Goal: Go to known website: Access a specific website the user already knows

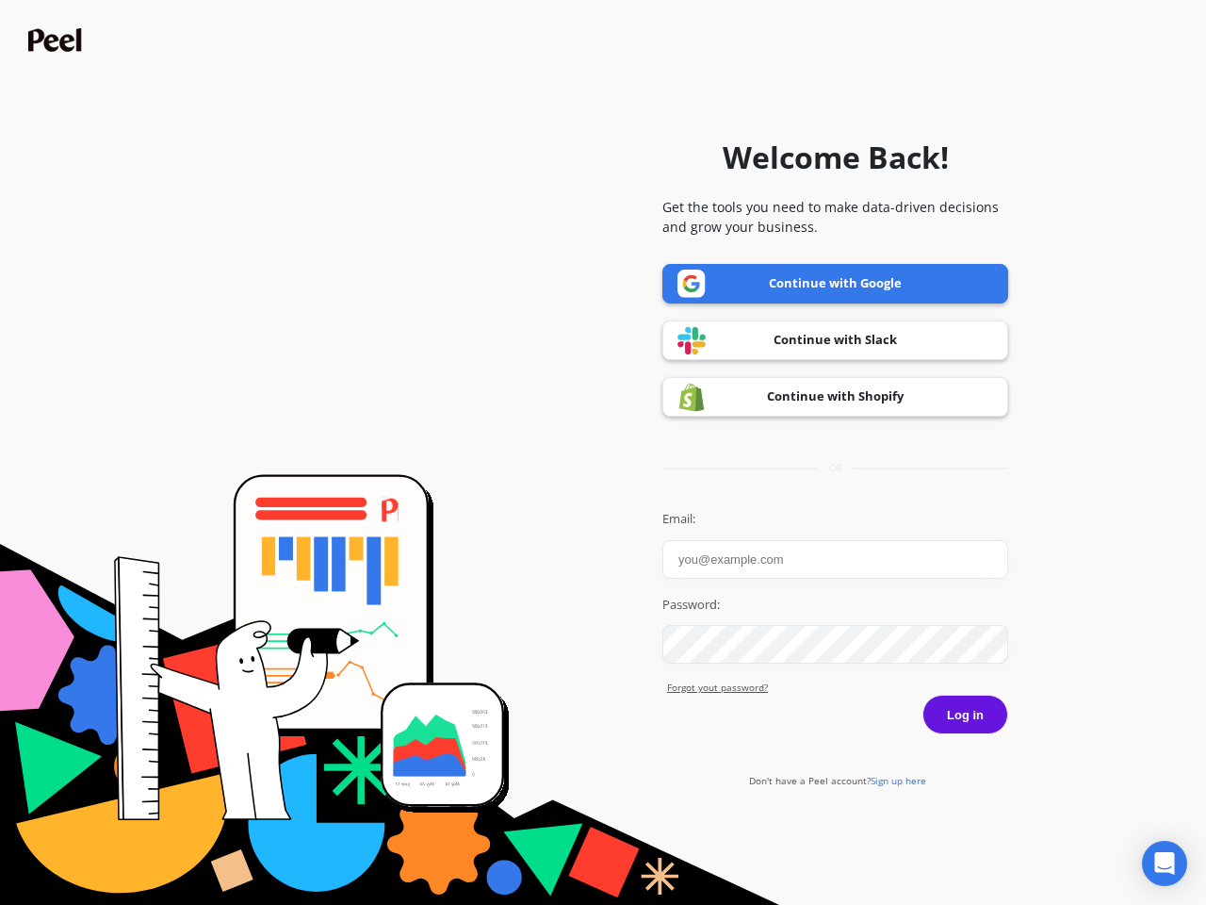
click at [1165, 863] on icon "Open Intercom Messenger" at bounding box center [1165, 863] width 20 height 23
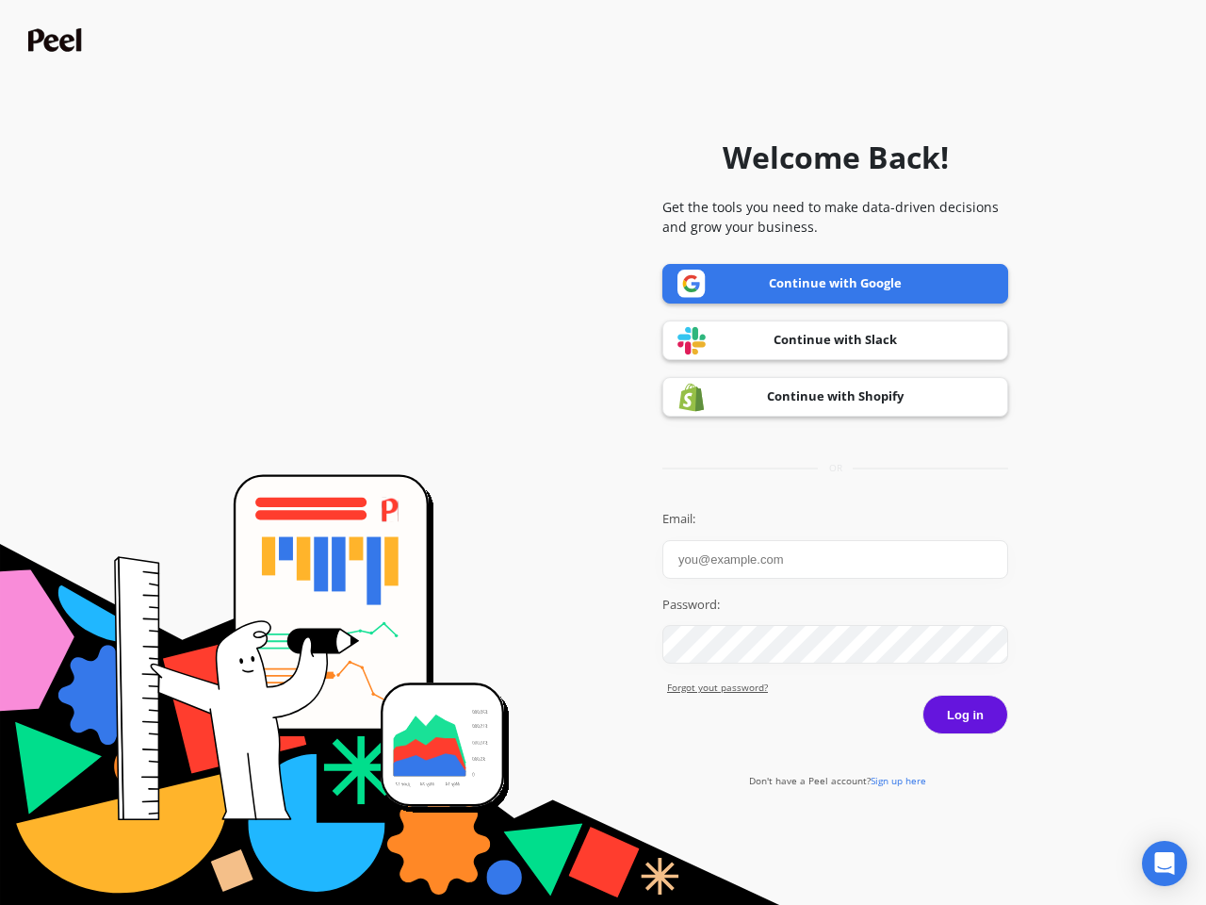
click at [1165, 863] on icon "Open Intercom Messenger" at bounding box center [1165, 863] width 20 height 23
